Goal: Task Accomplishment & Management: Use online tool/utility

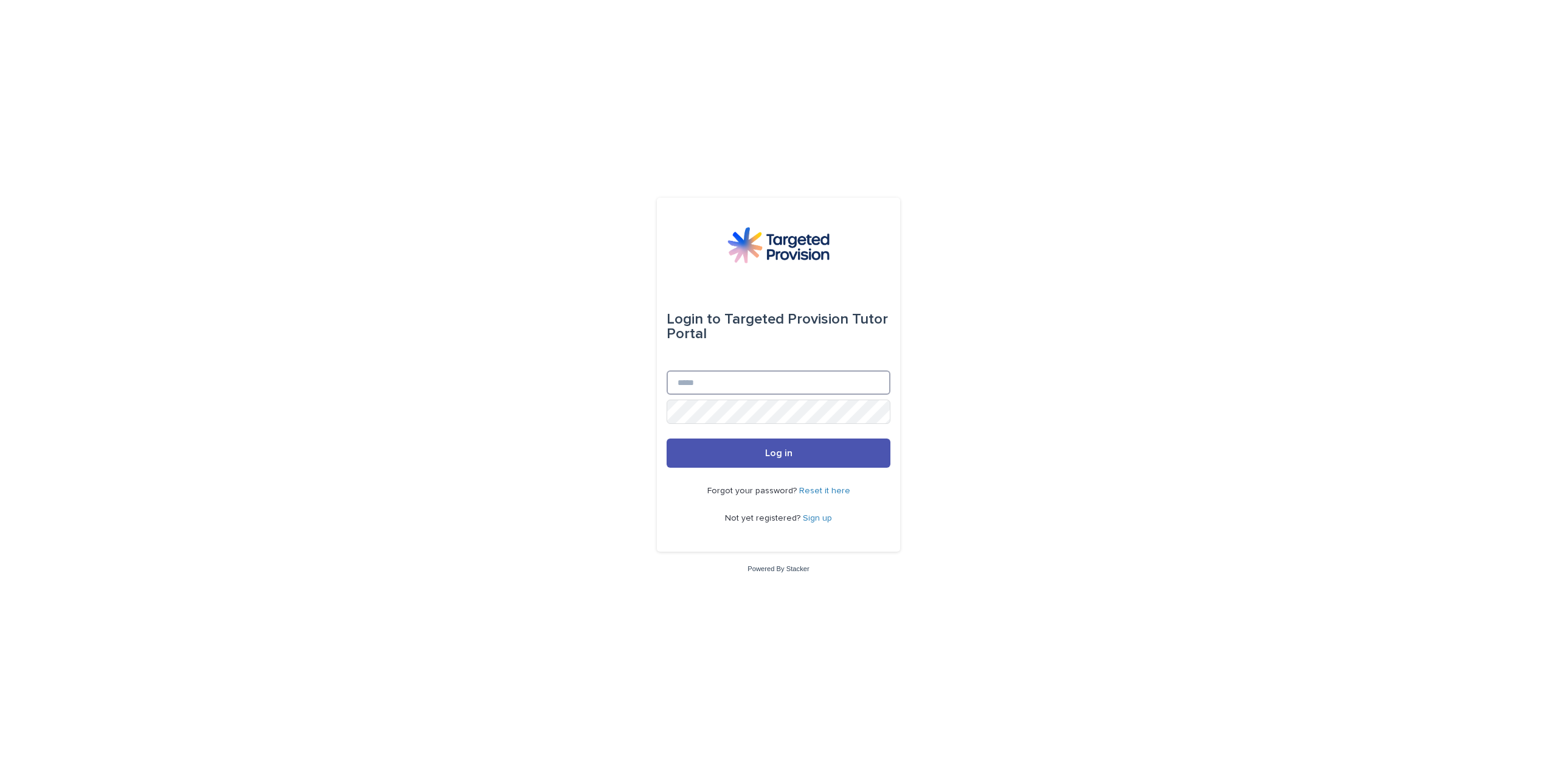
type input "**********"
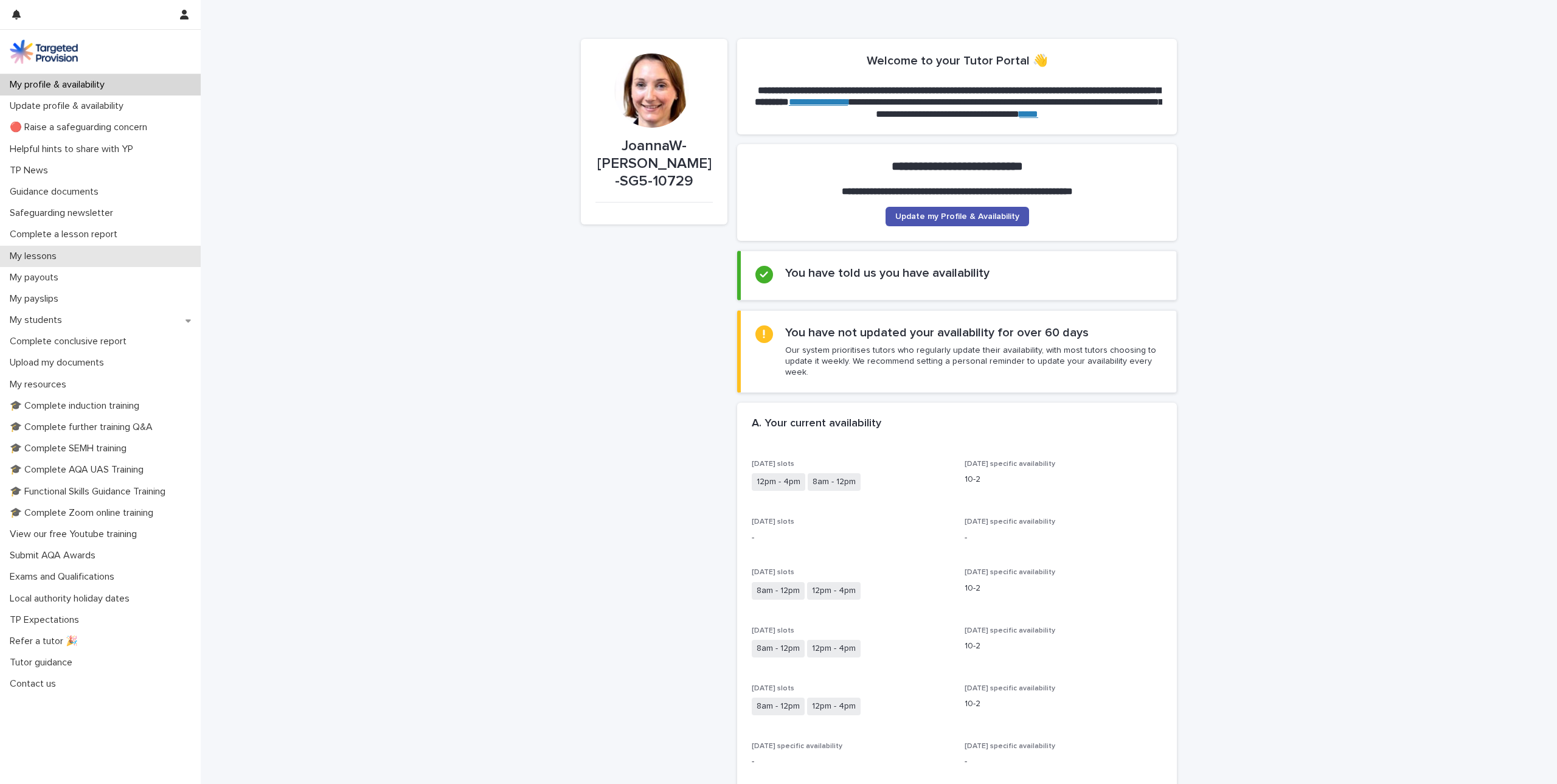
click at [34, 257] on p "My lessons" at bounding box center [36, 257] width 62 height 12
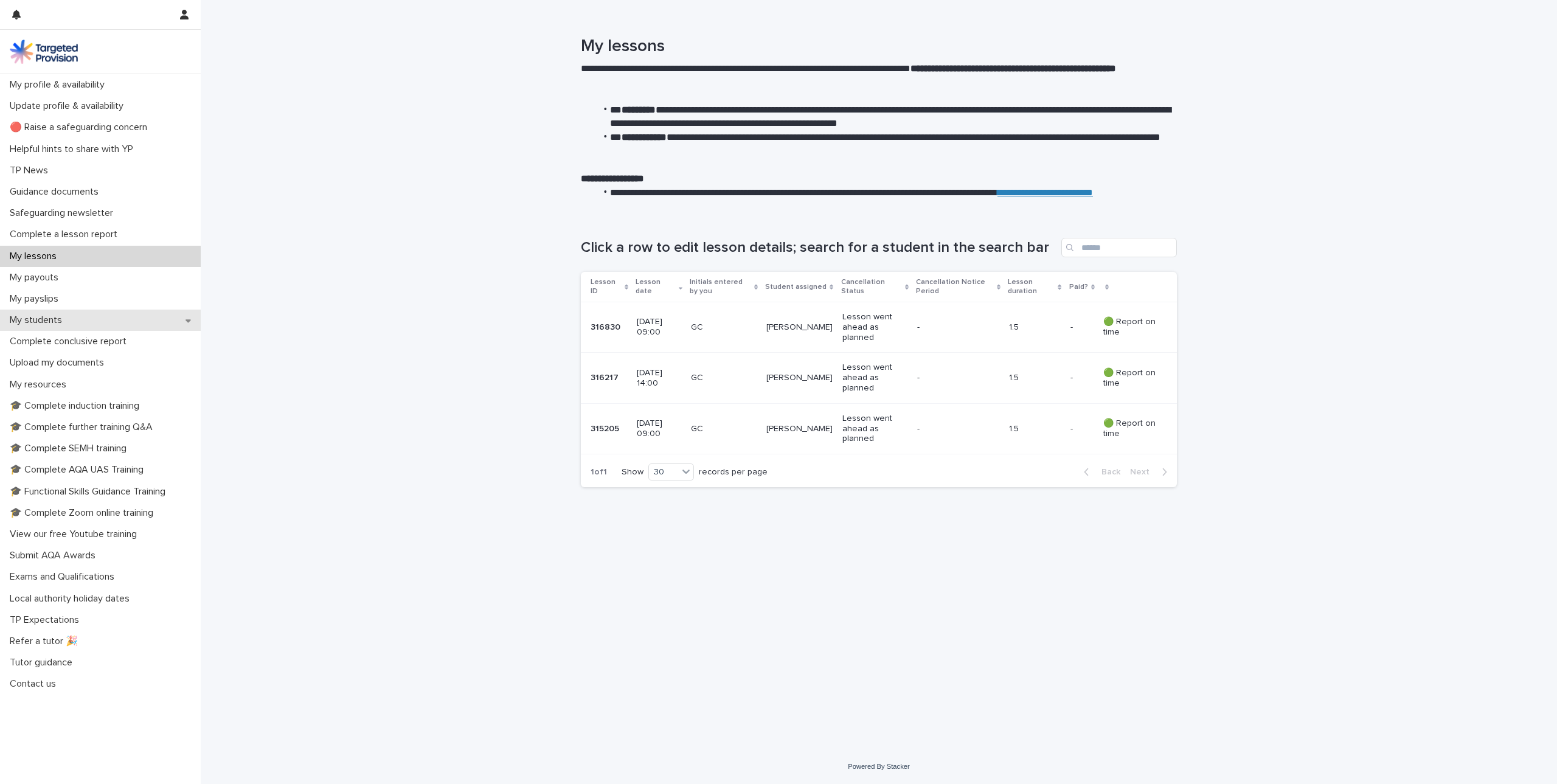
click at [56, 316] on p "My students" at bounding box center [38, 320] width 67 height 12
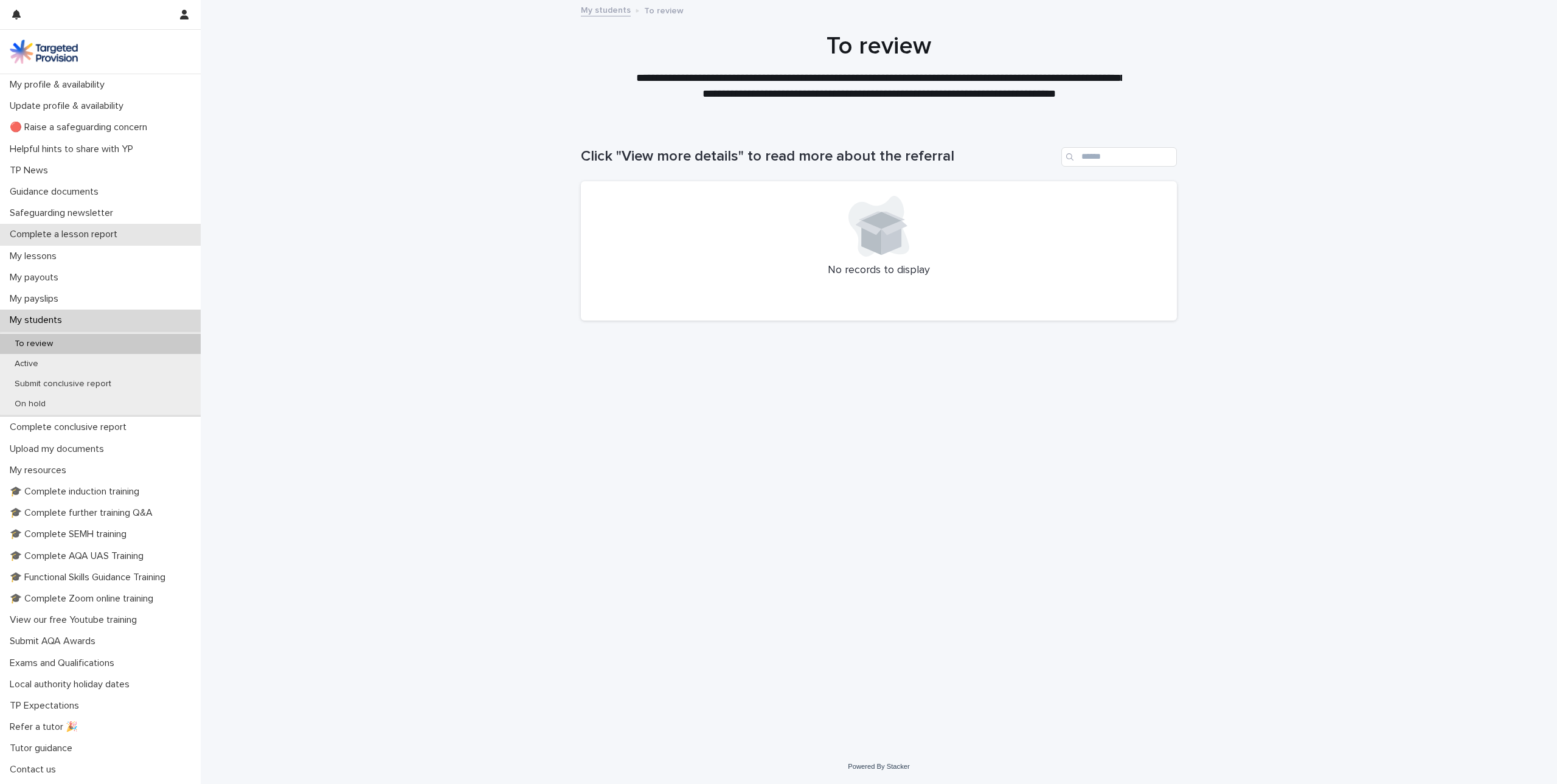
click at [73, 235] on p "Complete a lesson report" at bounding box center [66, 234] width 123 height 12
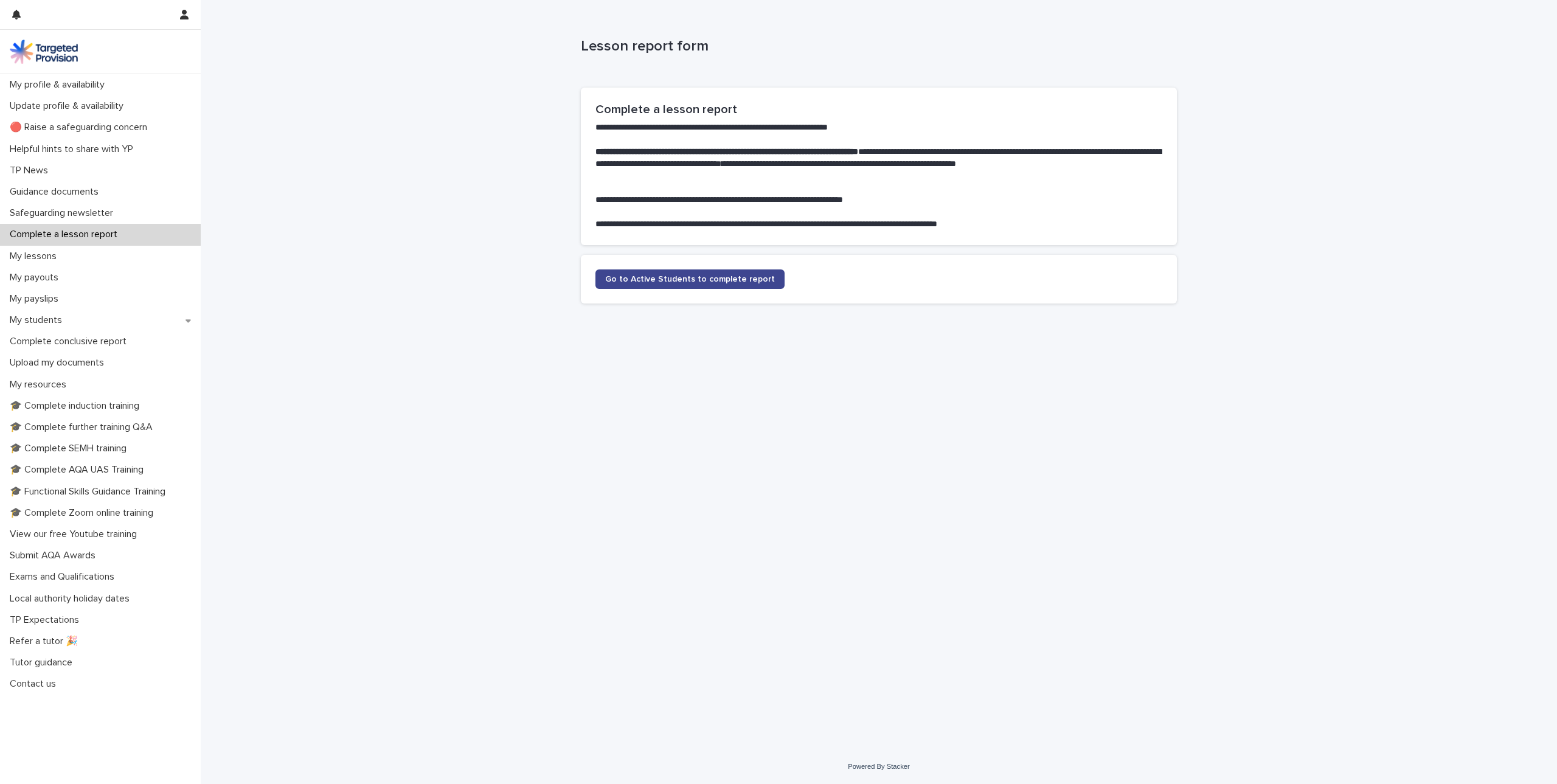
click at [698, 275] on span "Go to Active Students to complete report" at bounding box center [690, 279] width 170 height 9
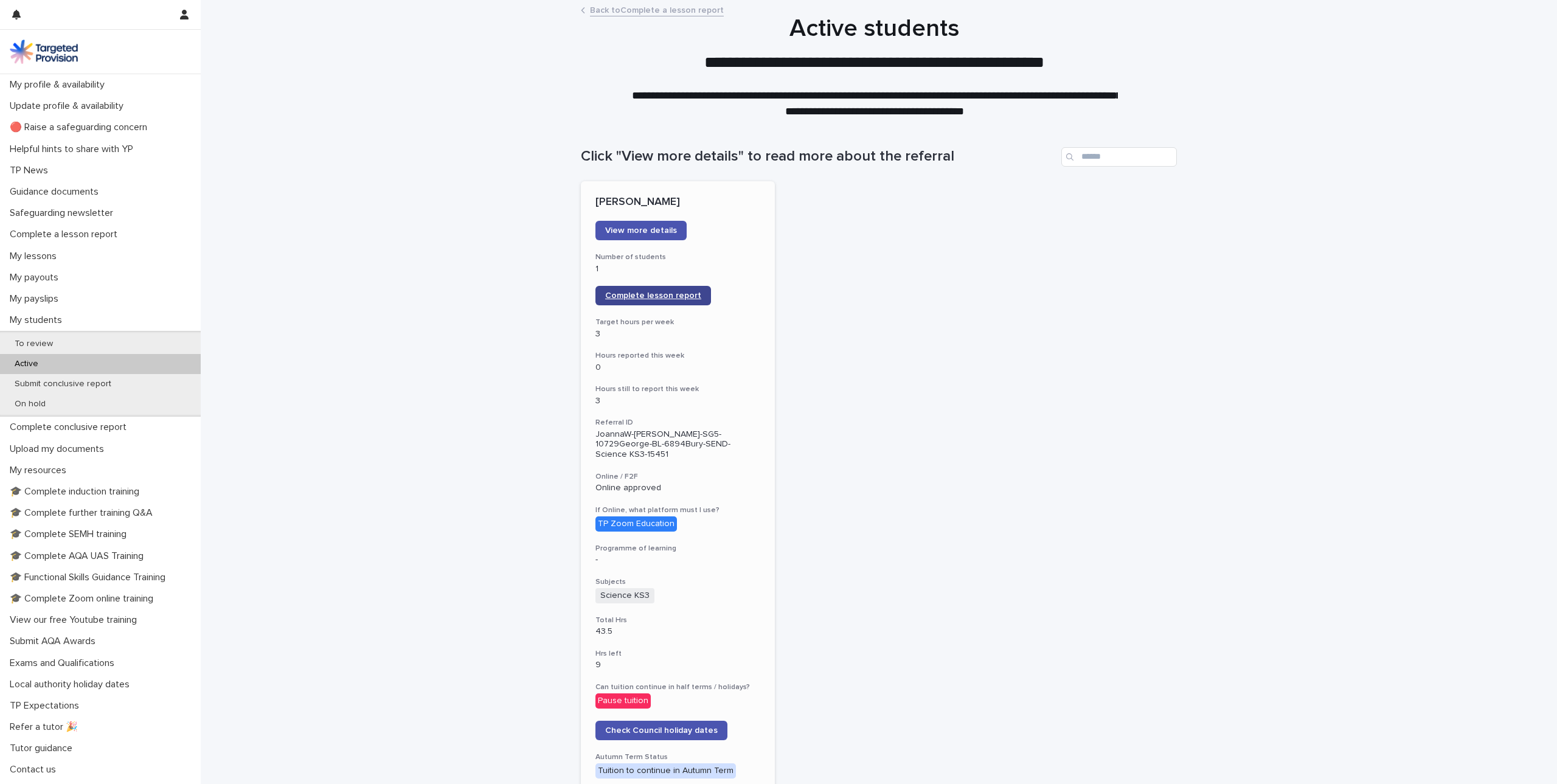
click at [682, 297] on span "Complete lesson report" at bounding box center [653, 295] width 96 height 9
